Goal: Find specific page/section: Find specific page/section

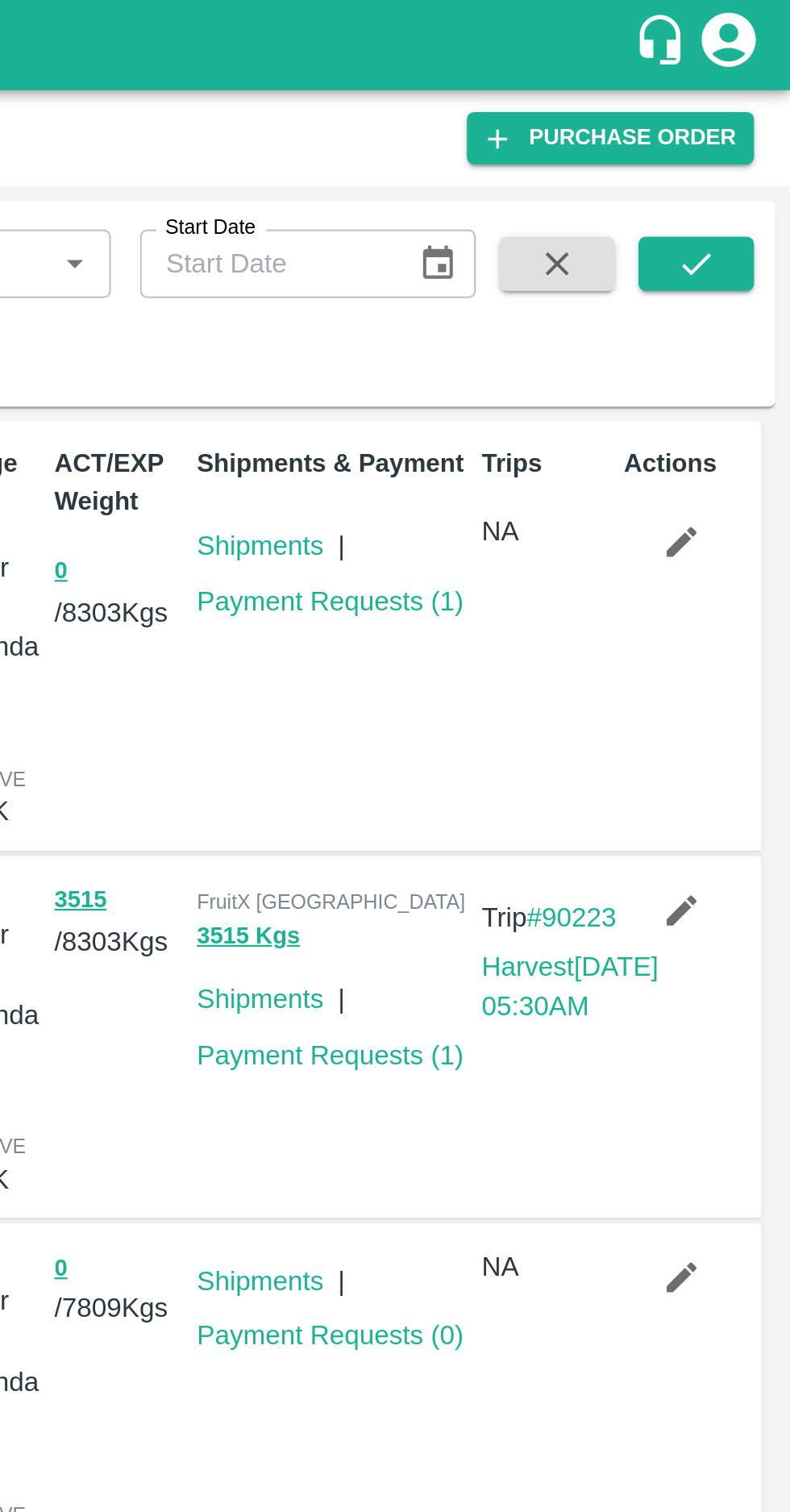
click at [458, 71] on div "Purchase Orders" at bounding box center [328, 62] width 633 height 21
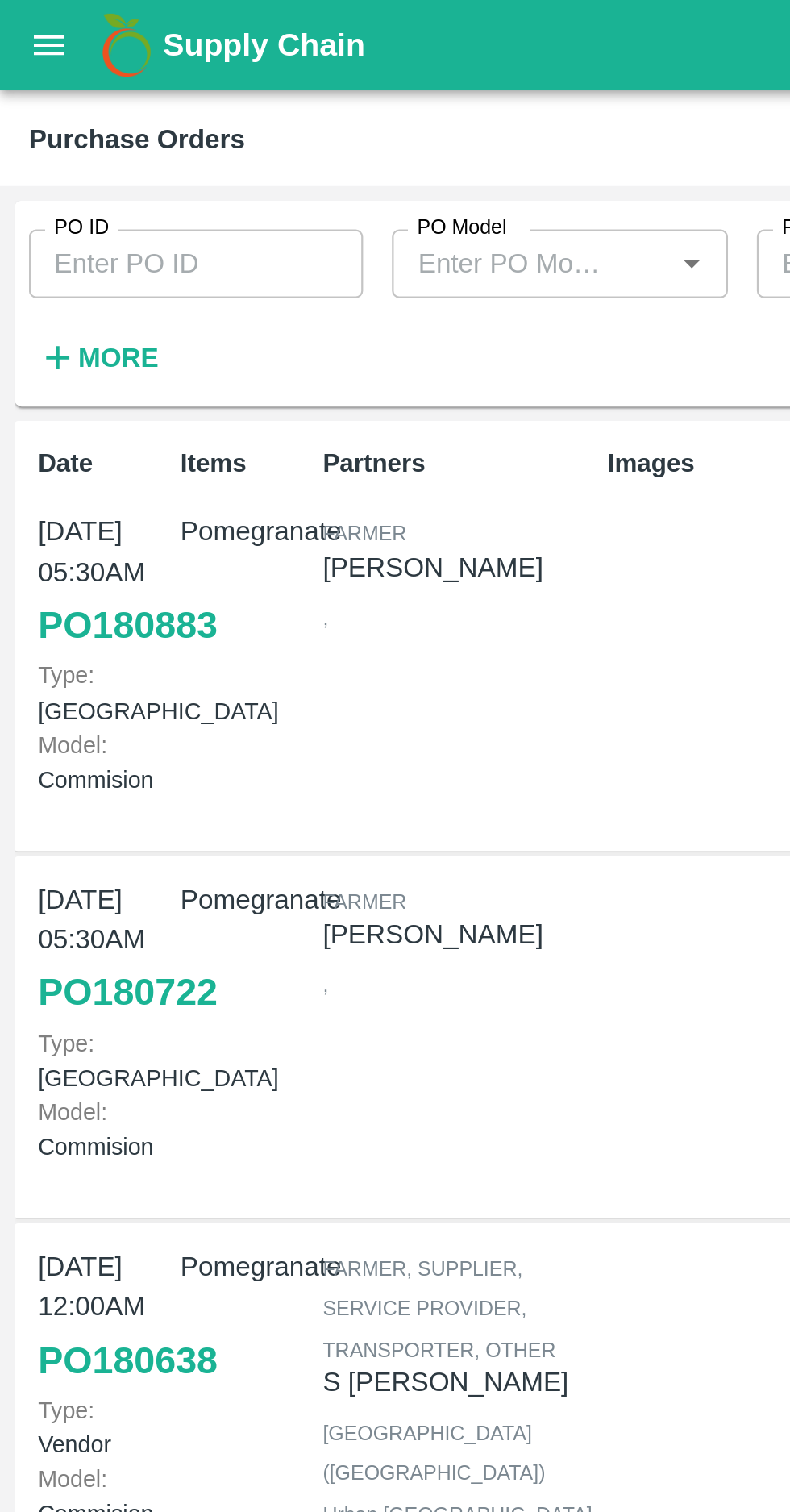
click at [47, 158] on strong "More" at bounding box center [52, 159] width 36 height 13
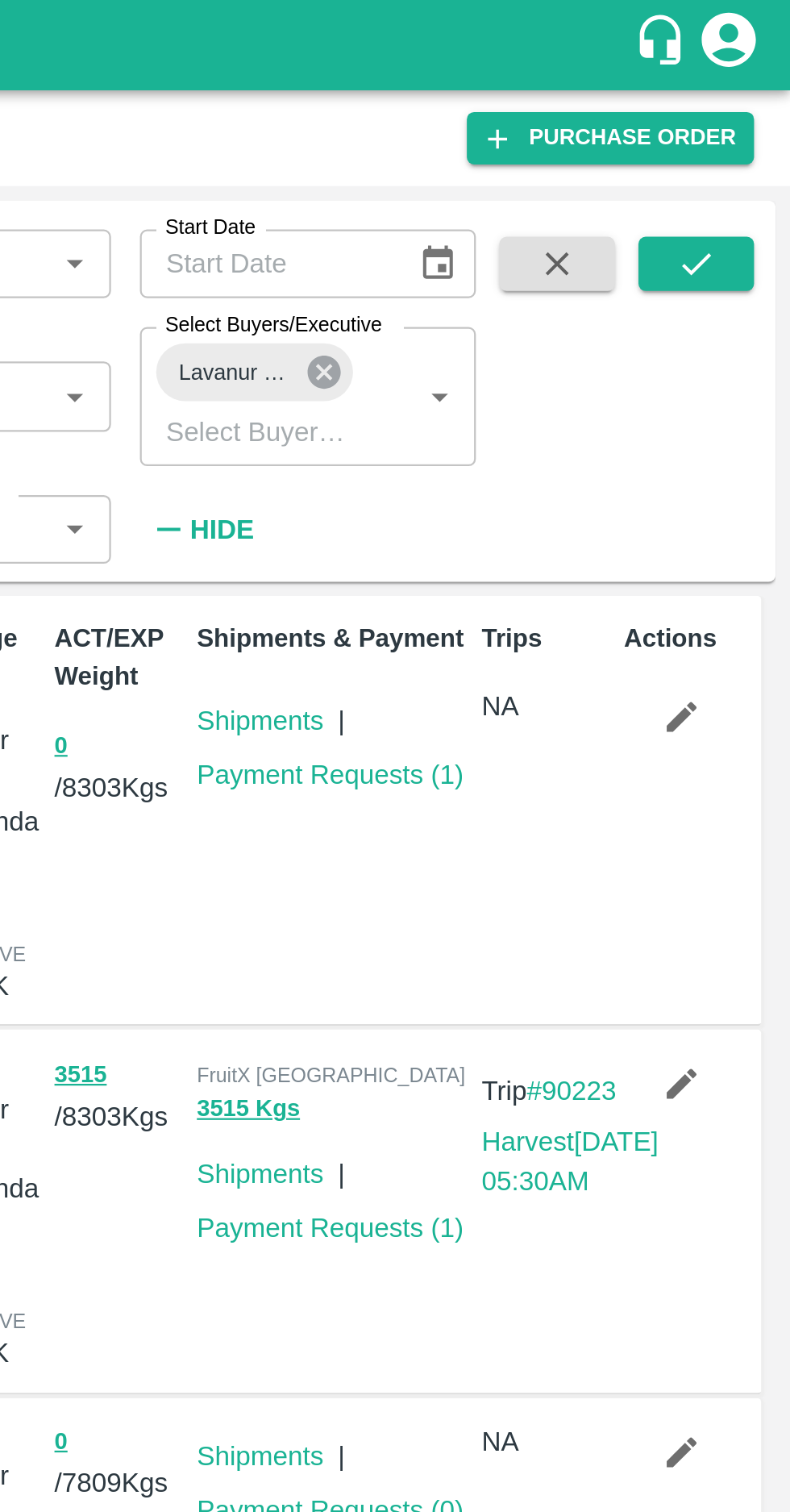
click at [584, 166] on icon at bounding box center [581, 166] width 14 height 14
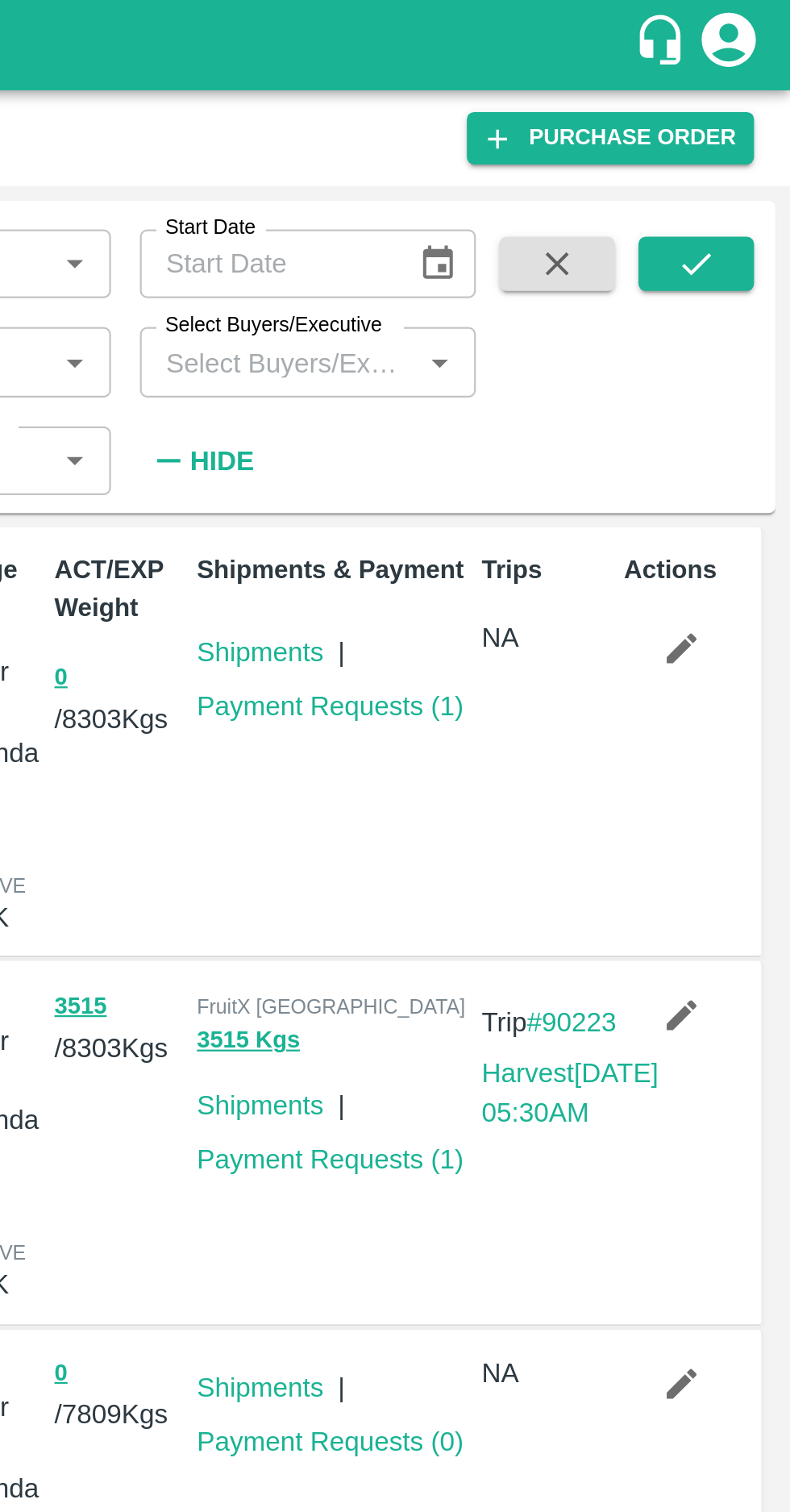
click at [548, 160] on input "Select Buyers/Executive" at bounding box center [560, 161] width 113 height 21
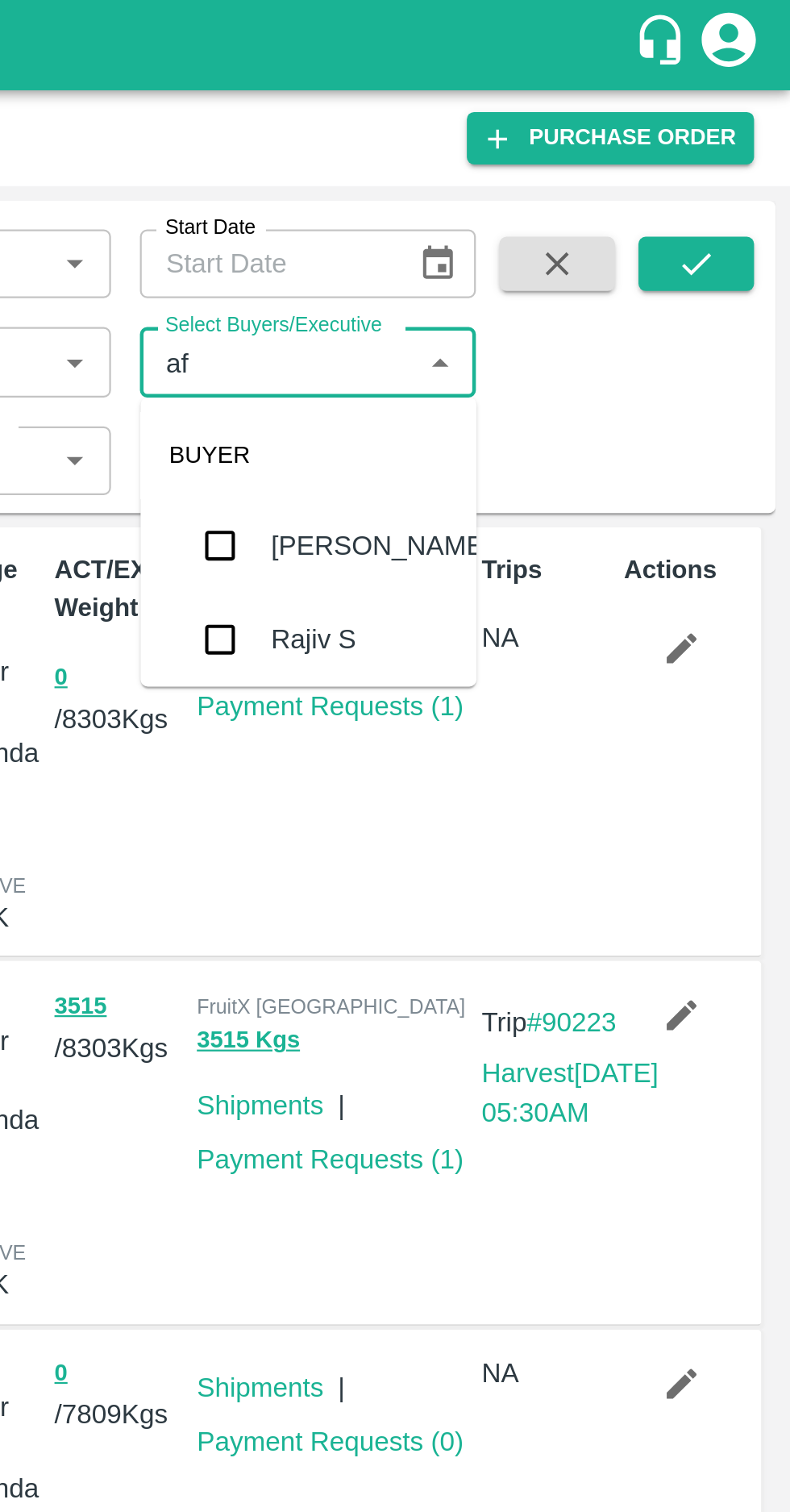
type input "afz"
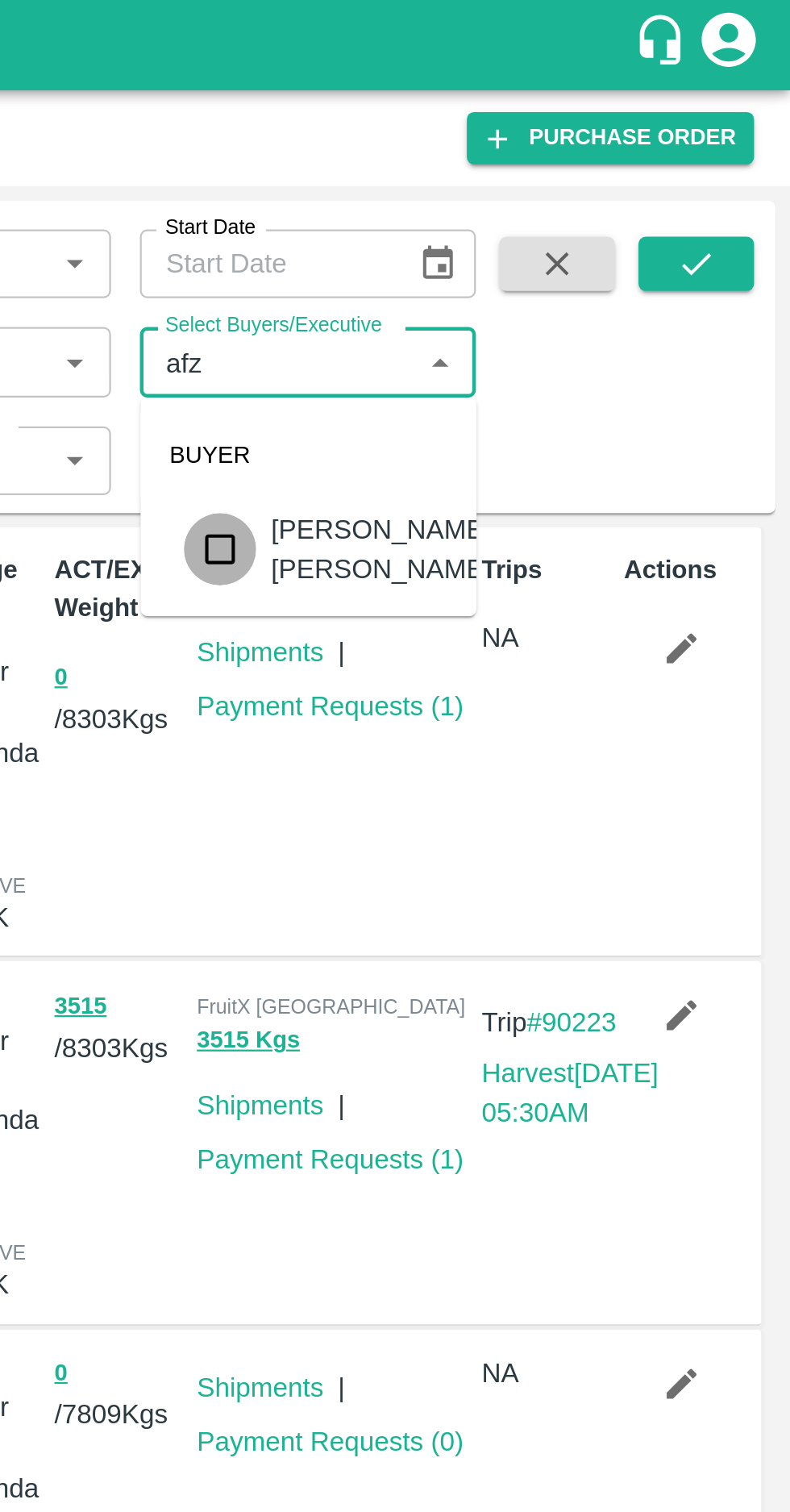
click at [525, 233] on input "checkbox" at bounding box center [535, 245] width 32 height 32
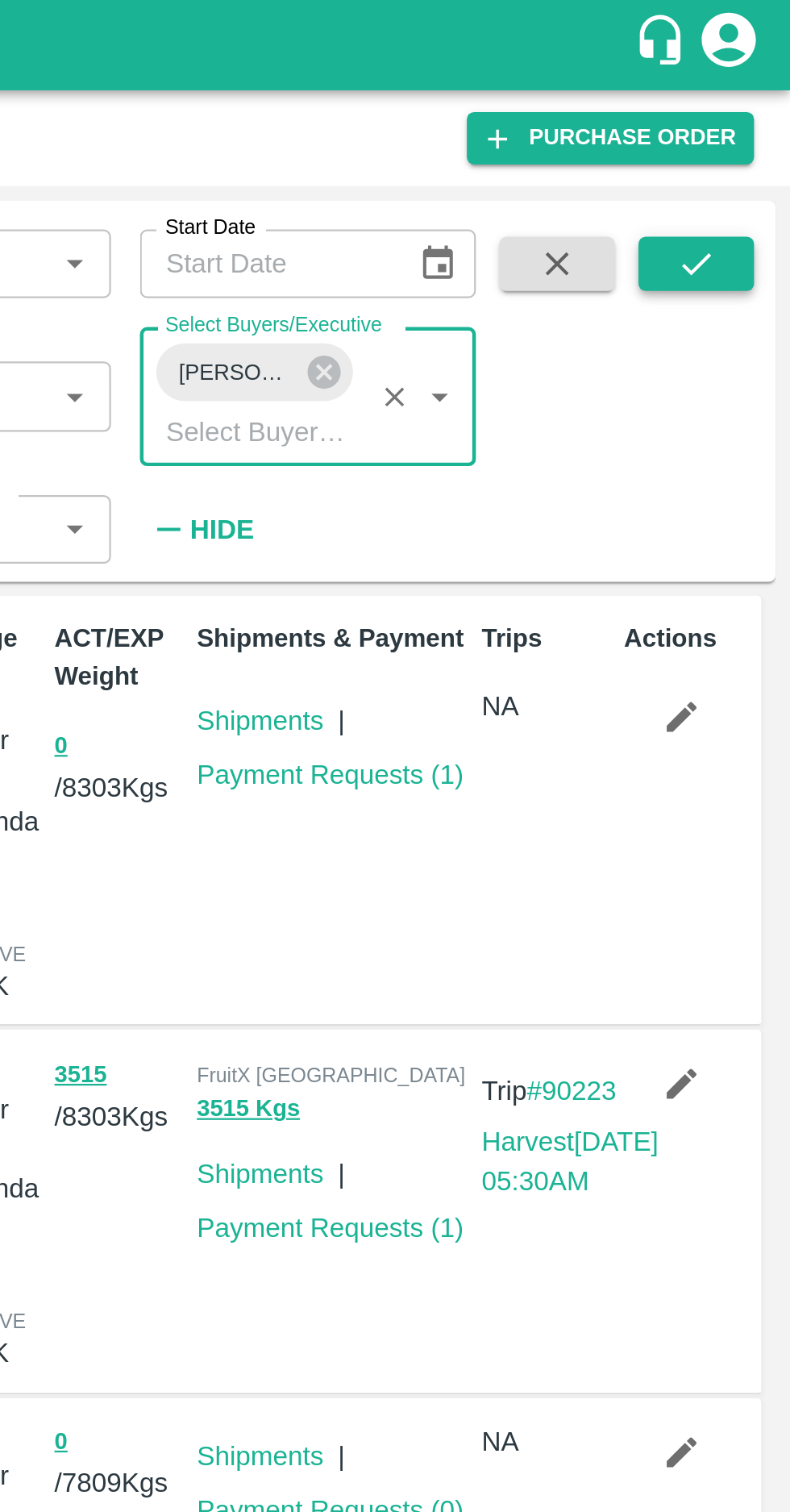
click at [752, 108] on button "submit" at bounding box center [748, 117] width 52 height 24
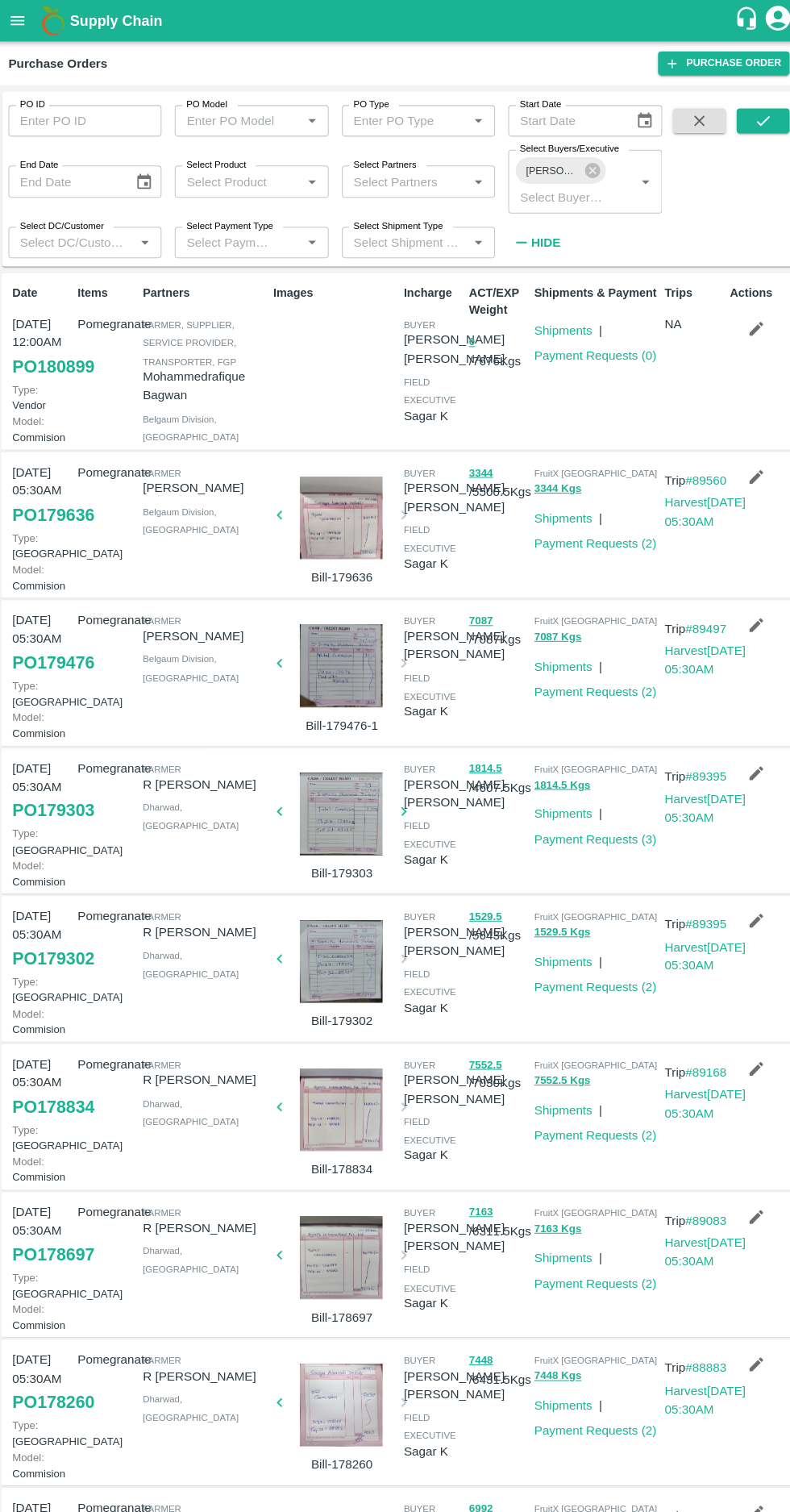
click at [583, 142] on label "Select Buyers/Executive" at bounding box center [559, 145] width 96 height 13
click at [583, 182] on input "Select Buyers/Executive" at bounding box center [550, 192] width 92 height 21
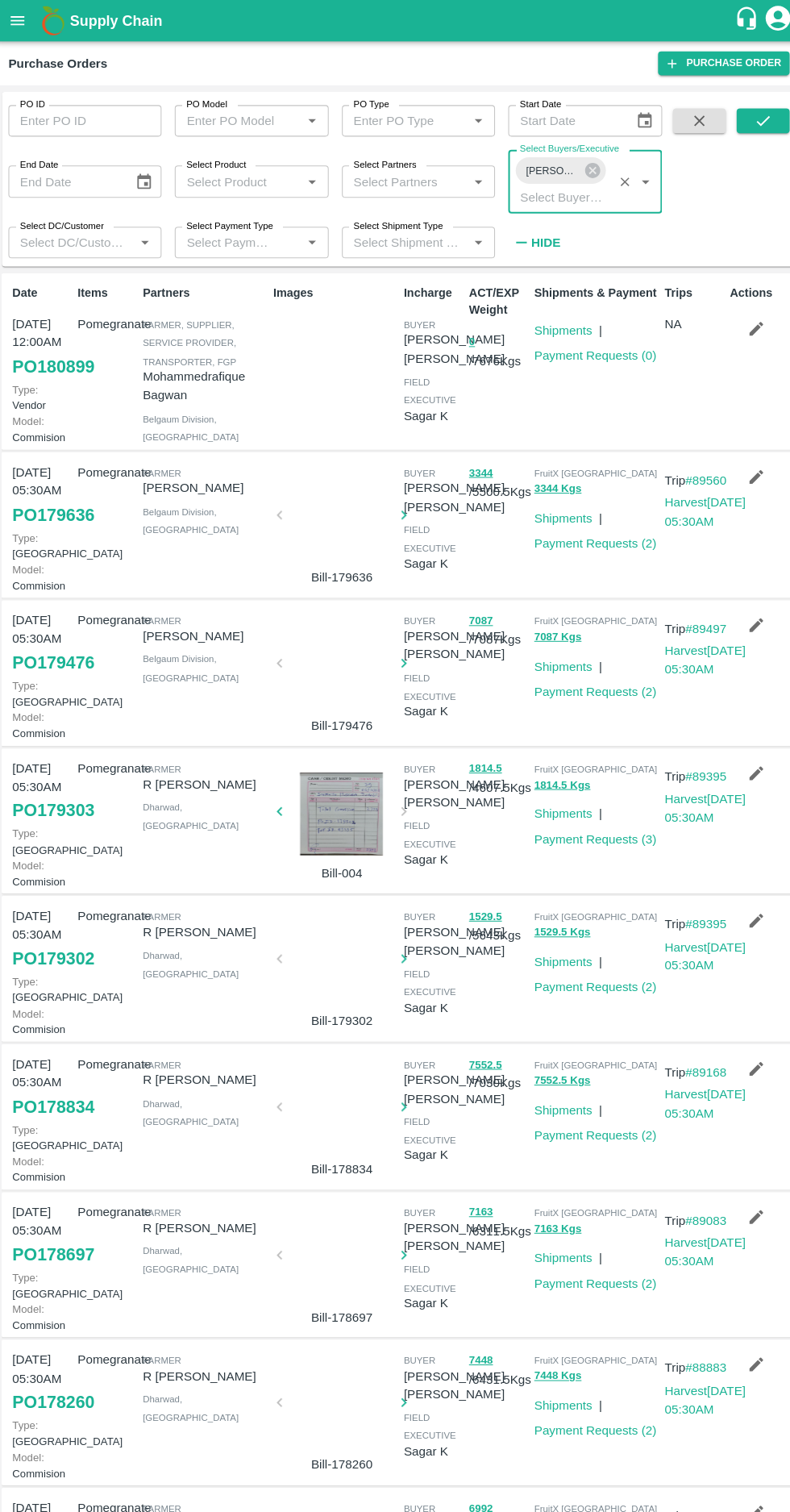
click at [584, 145] on label "Select Buyers/Executive" at bounding box center [559, 145] width 96 height 13
click at [584, 182] on input "Select Buyers/Executive" at bounding box center [550, 192] width 92 height 21
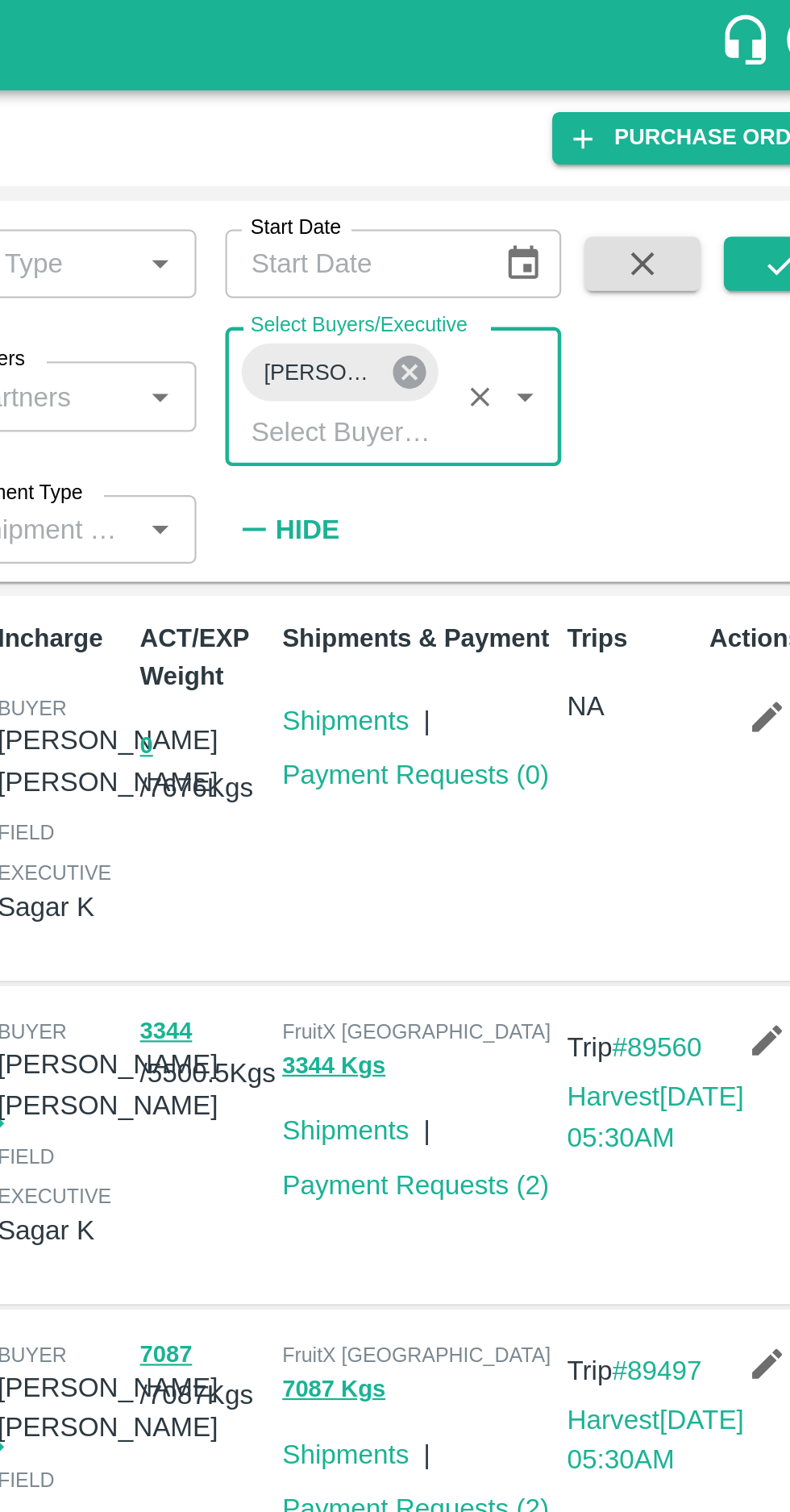
click at [578, 161] on icon at bounding box center [581, 166] width 14 height 14
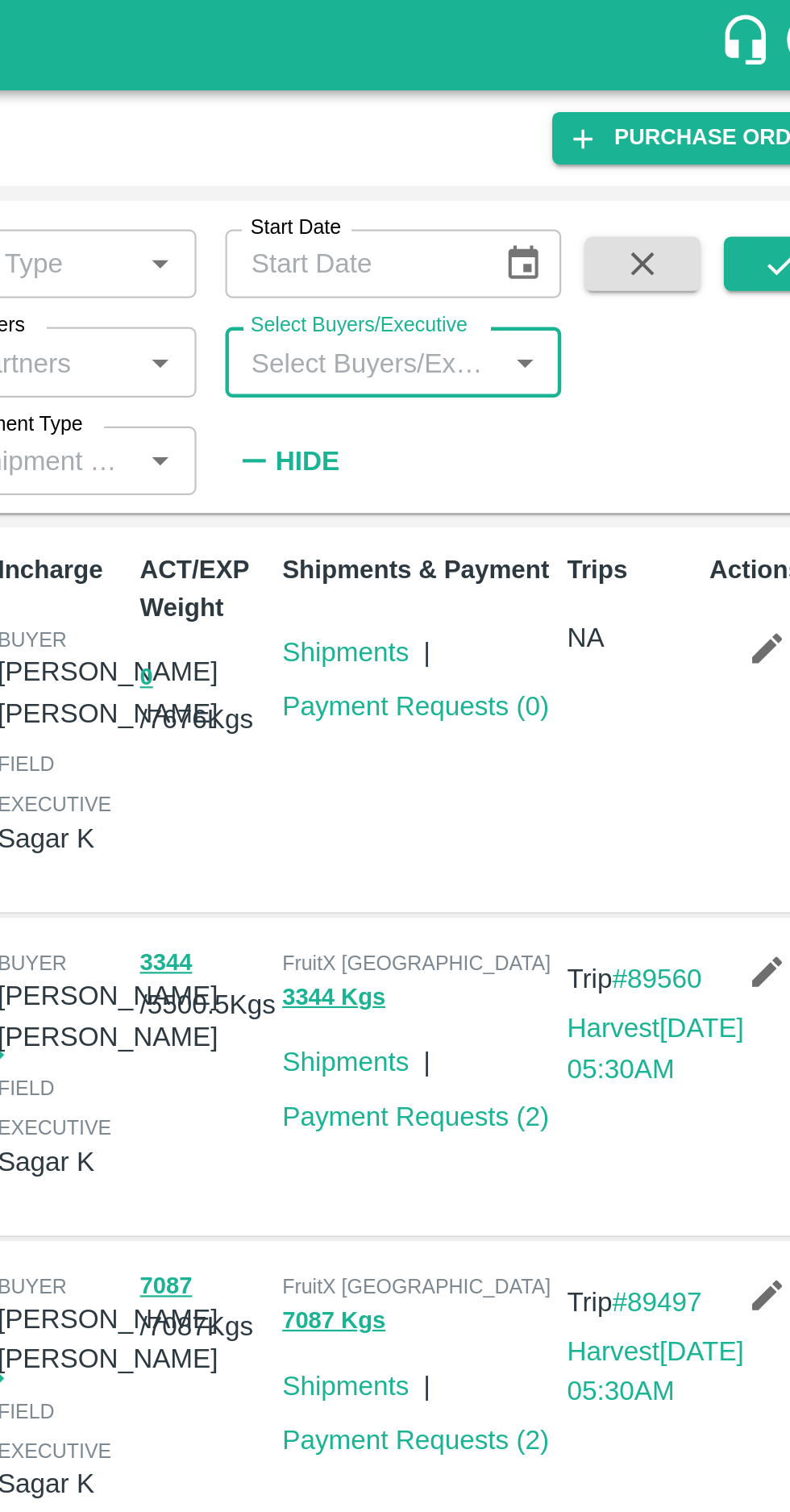
click at [550, 158] on input "Select Buyers/Executive" at bounding box center [560, 161] width 113 height 21
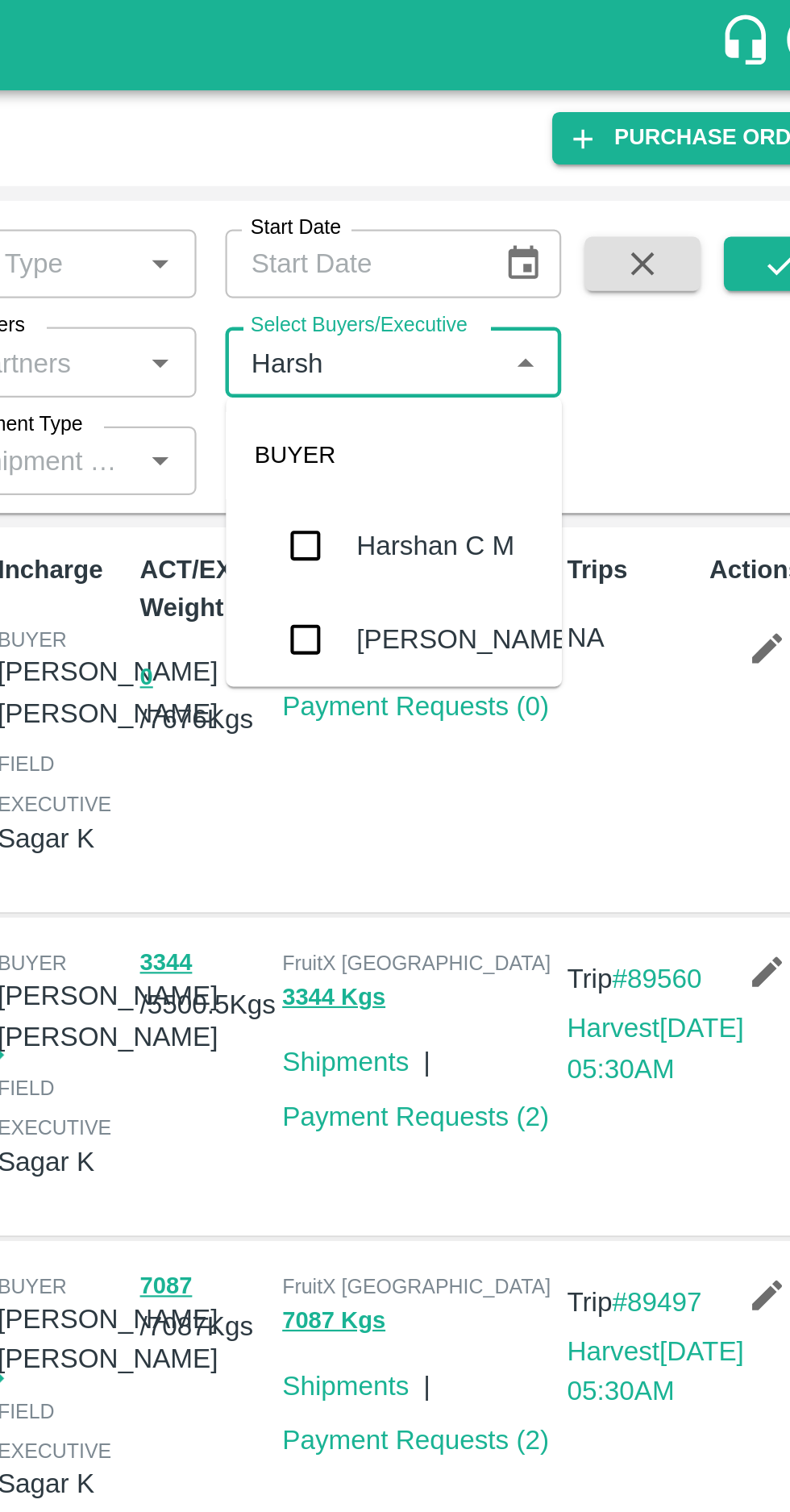
type input "Harshv"
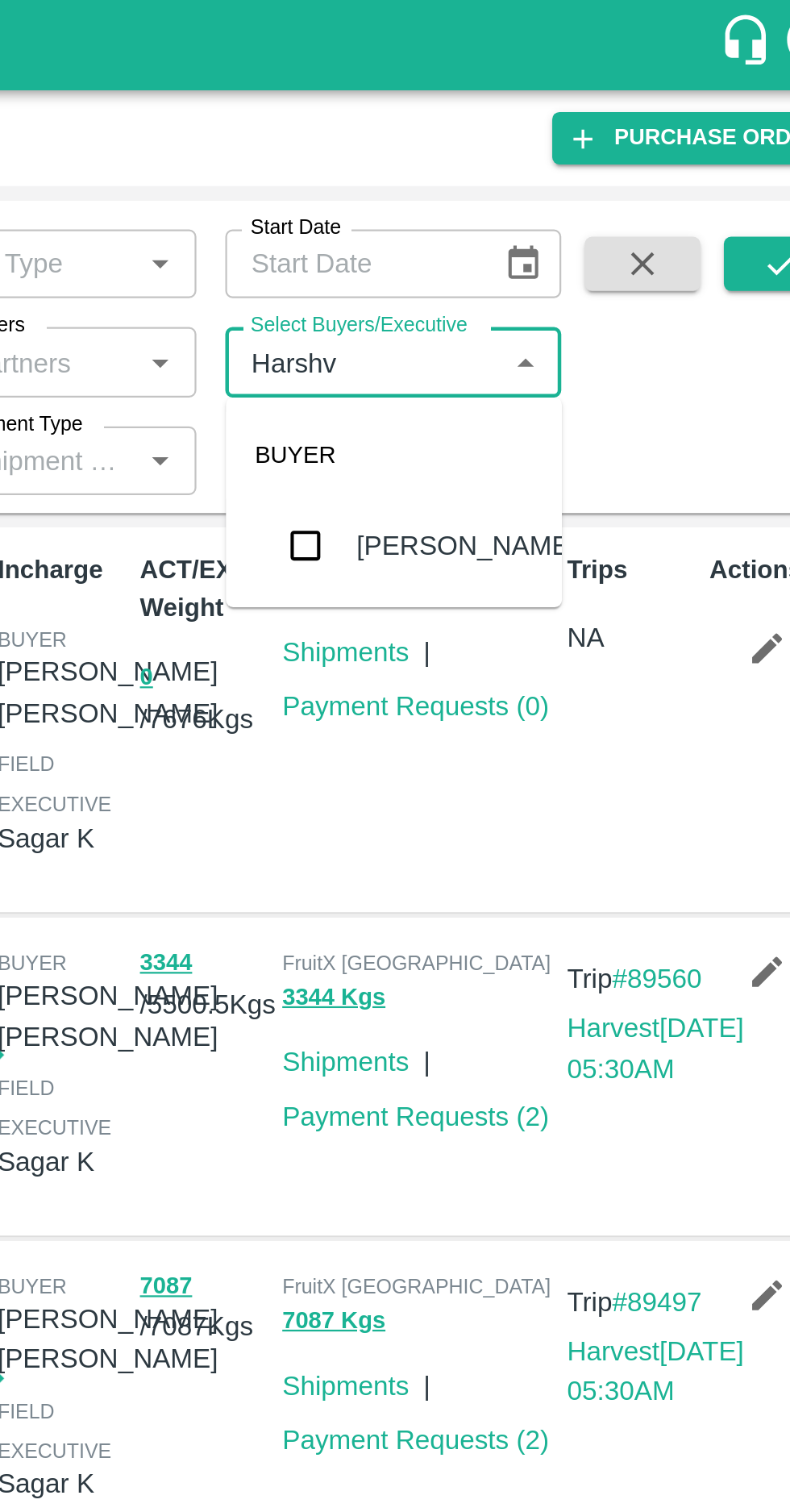
click at [525, 236] on input "checkbox" at bounding box center [535, 243] width 32 height 32
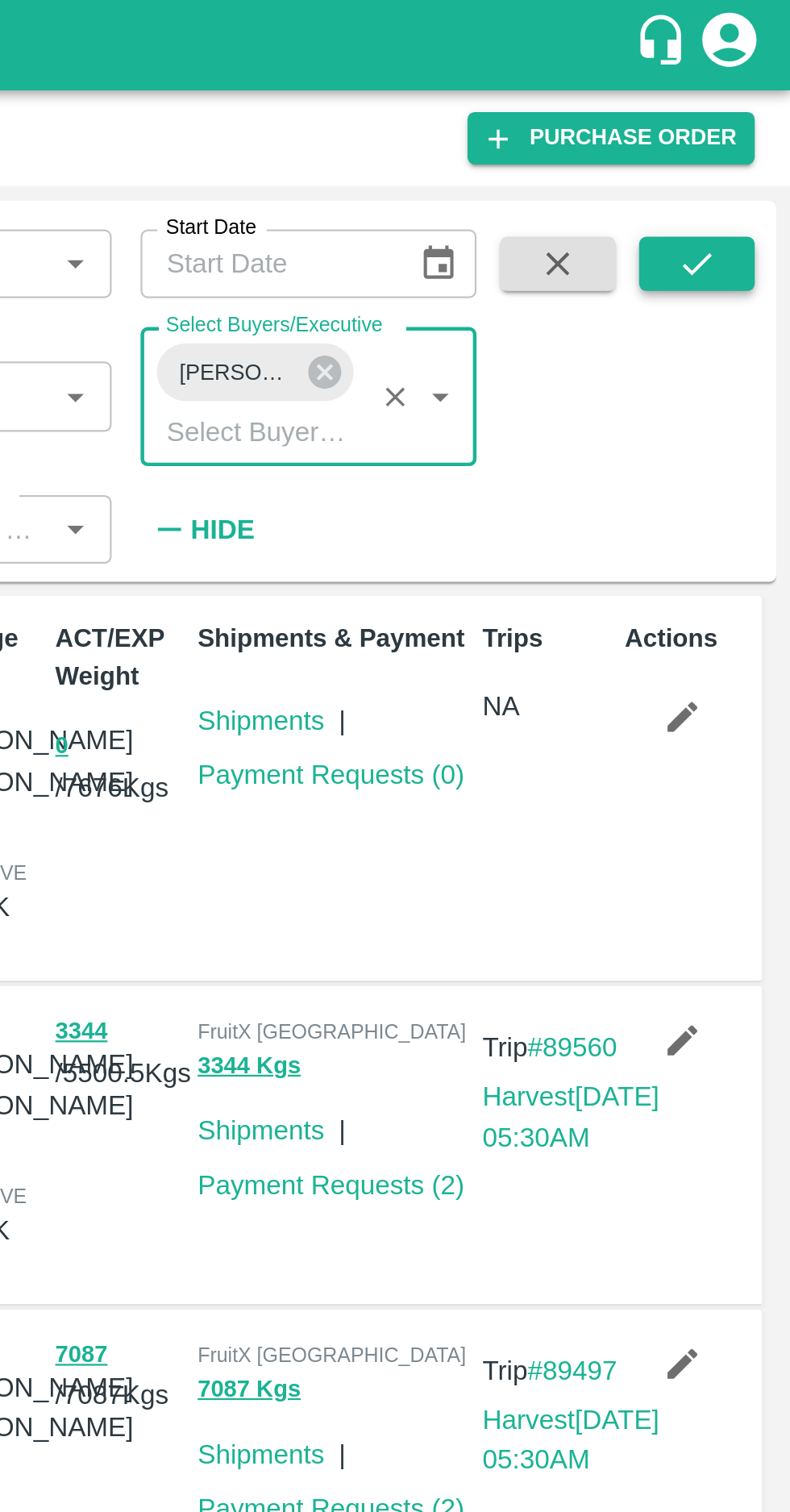
click at [750, 117] on icon "submit" at bounding box center [747, 118] width 13 height 10
